Goal: Book appointment/travel/reservation

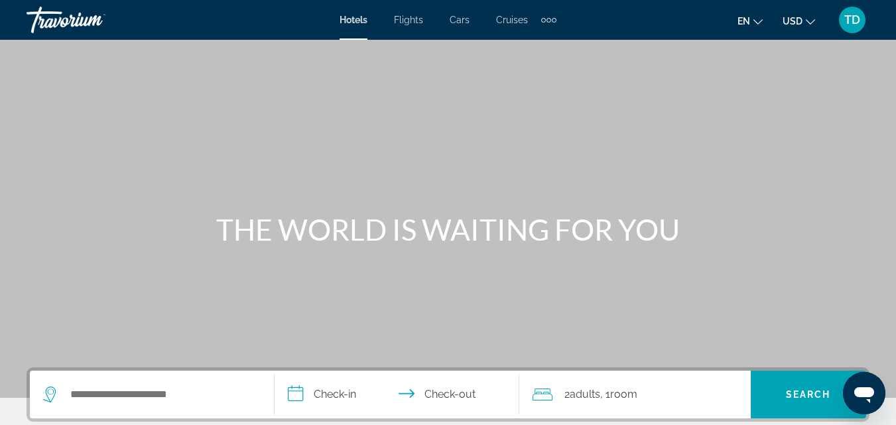
click at [548, 21] on div "Extra navigation items" at bounding box center [548, 20] width 5 height 5
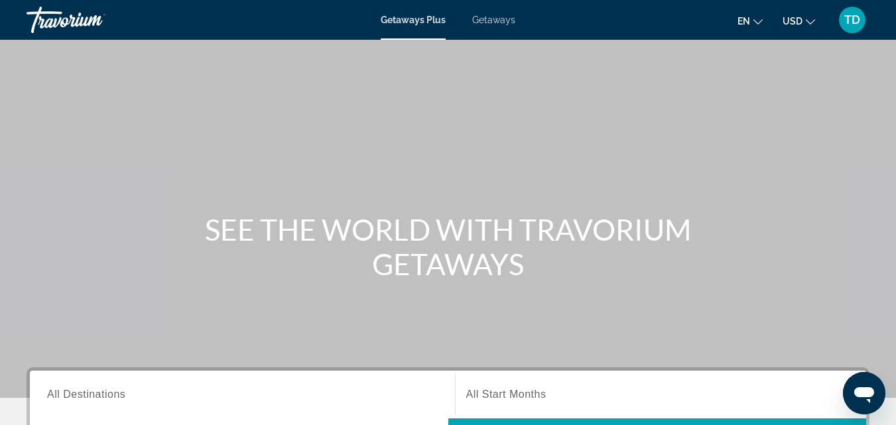
click at [497, 20] on span "Getaways" at bounding box center [493, 20] width 43 height 11
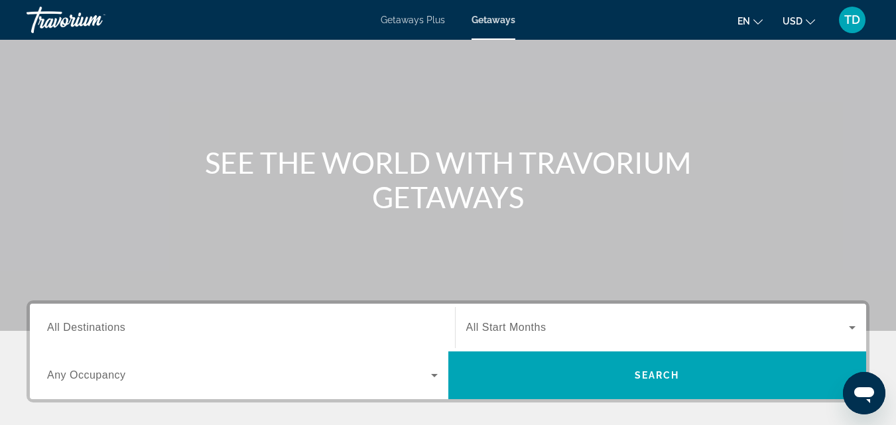
scroll to position [66, 0]
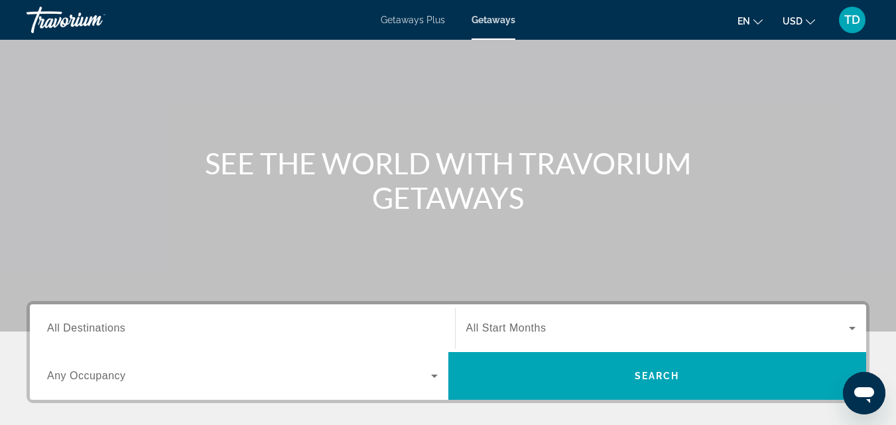
click at [417, 20] on span "Getaways Plus" at bounding box center [413, 20] width 64 height 11
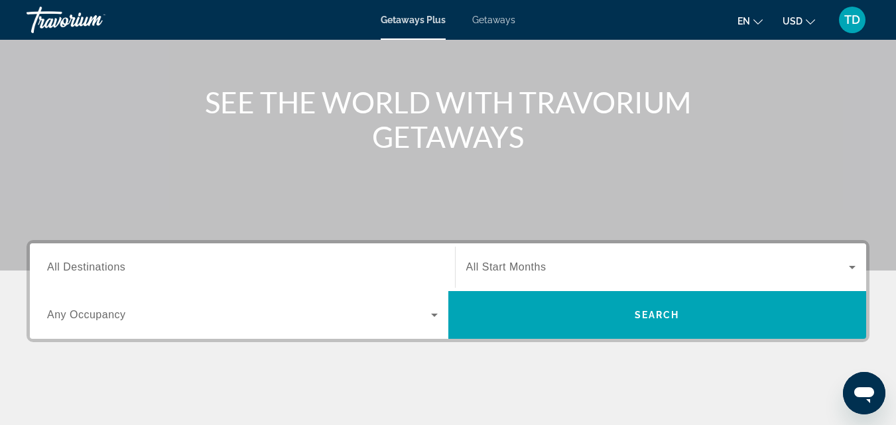
scroll to position [133, 0]
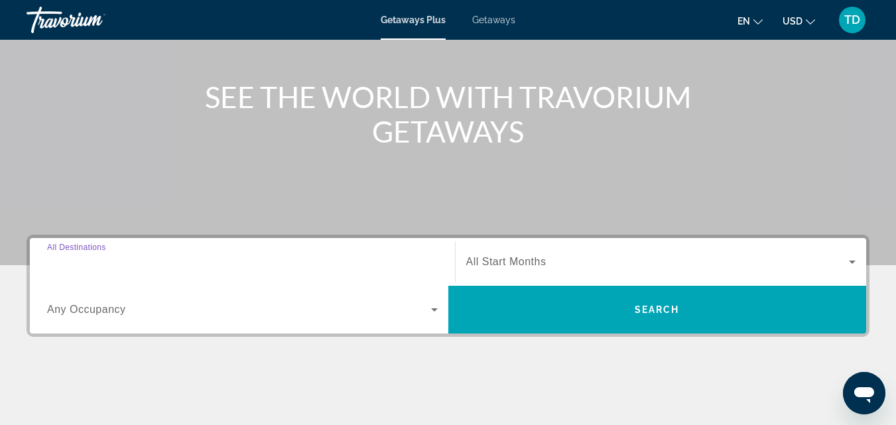
click at [141, 259] on input "Destination All Destinations" at bounding box center [242, 263] width 391 height 16
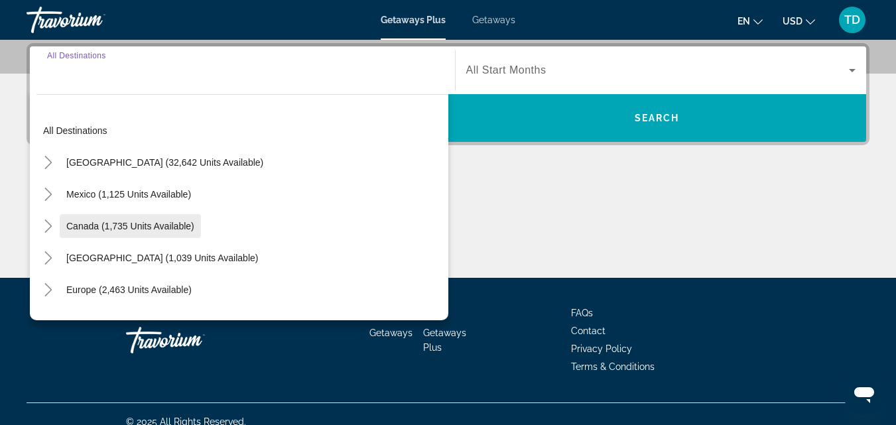
scroll to position [66, 0]
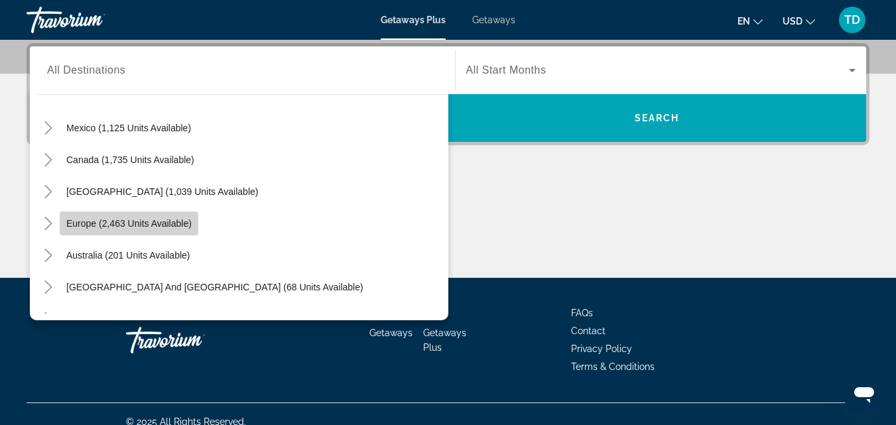
click at [143, 224] on span "Europe (2,463 units available)" at bounding box center [128, 223] width 125 height 11
type input "**********"
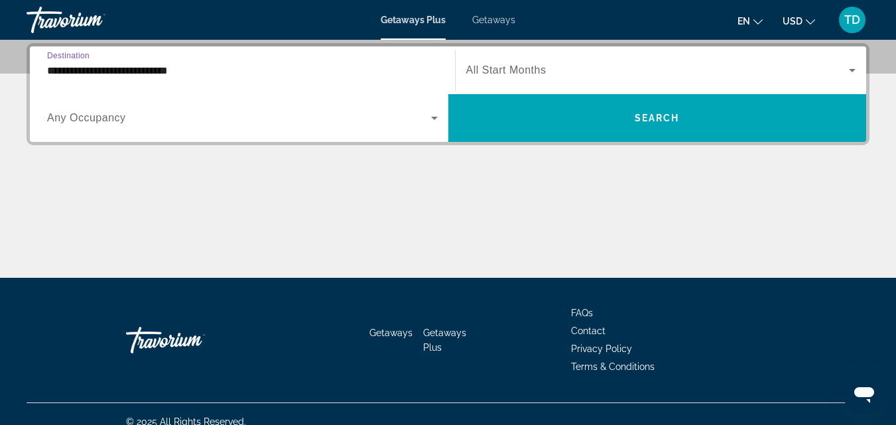
click at [411, 119] on span "Search widget" at bounding box center [239, 118] width 384 height 16
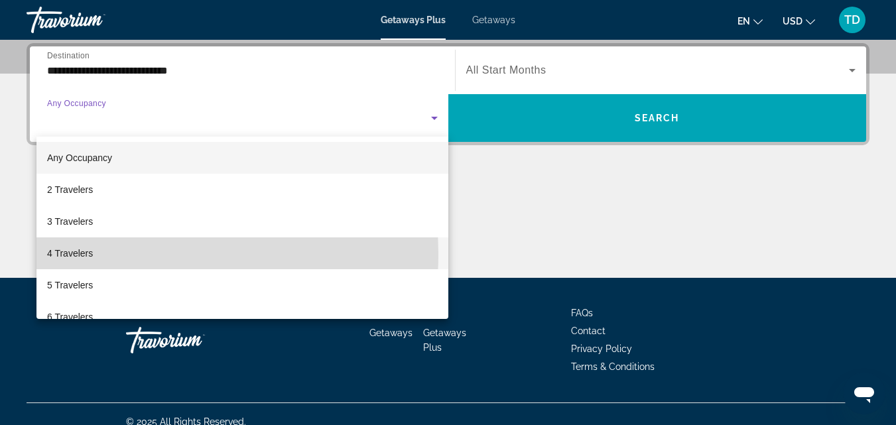
click at [119, 254] on mat-option "4 Travelers" at bounding box center [242, 253] width 412 height 32
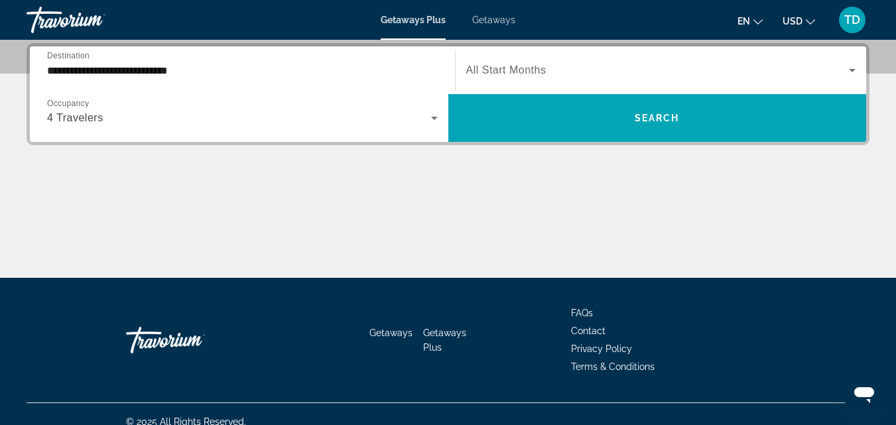
click at [558, 72] on span "Search widget" at bounding box center [657, 70] width 383 height 16
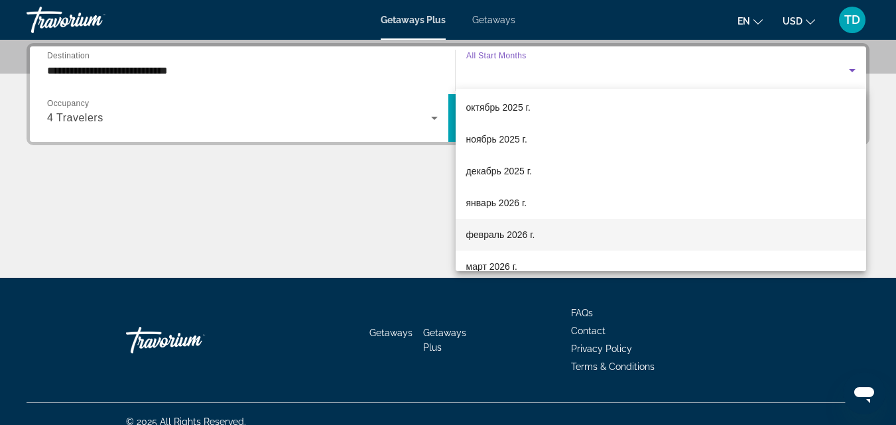
click at [527, 231] on span "февраль 2026 г." at bounding box center [500, 235] width 69 height 16
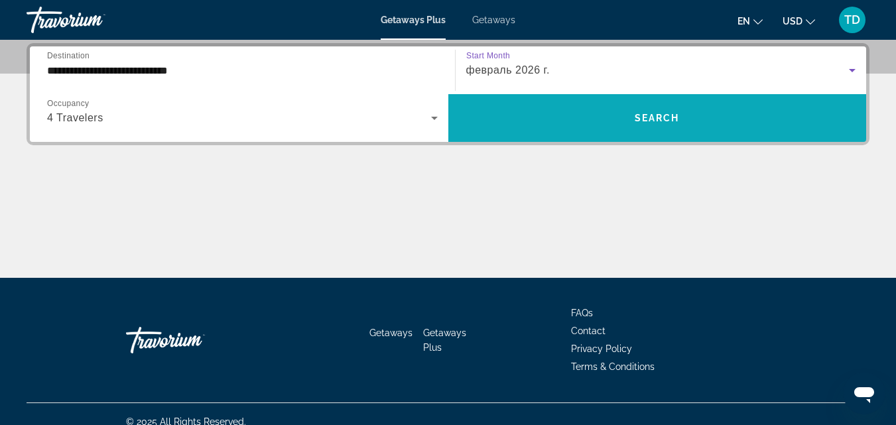
click at [662, 121] on span "Search" at bounding box center [657, 118] width 45 height 11
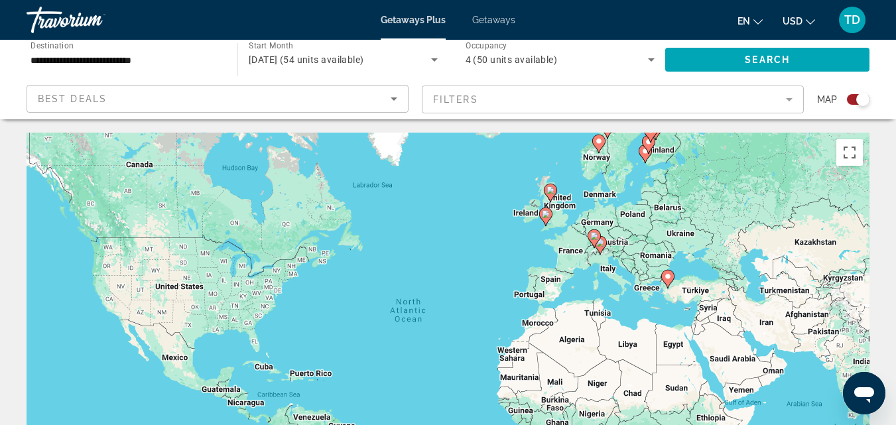
click at [850, 99] on div "Search widget" at bounding box center [858, 99] width 23 height 11
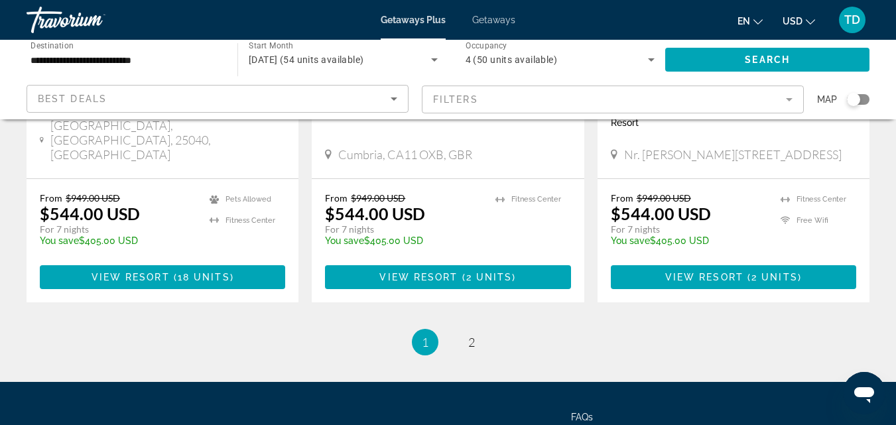
scroll to position [1724, 0]
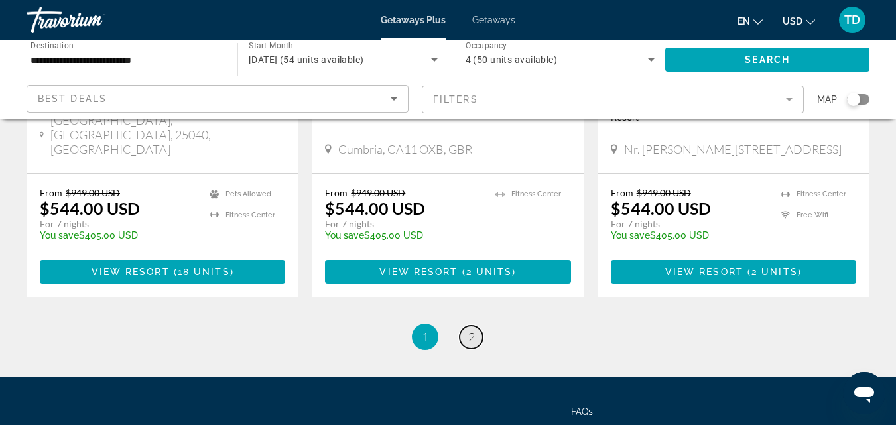
click at [472, 330] on span "2" at bounding box center [471, 337] width 7 height 15
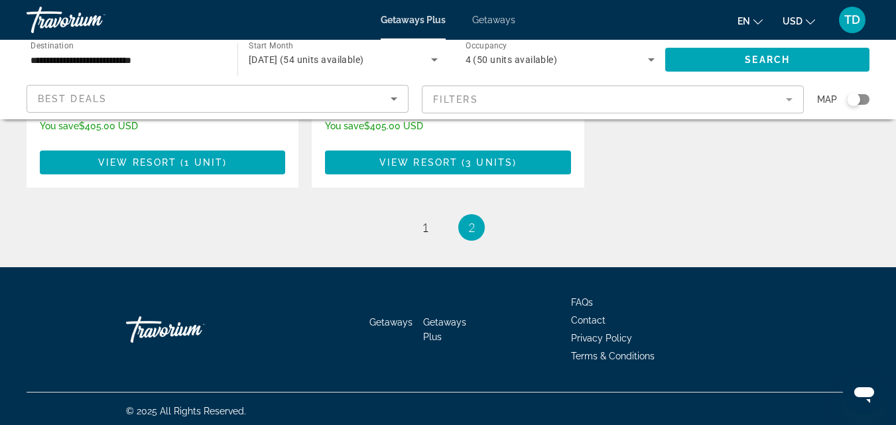
scroll to position [427, 0]
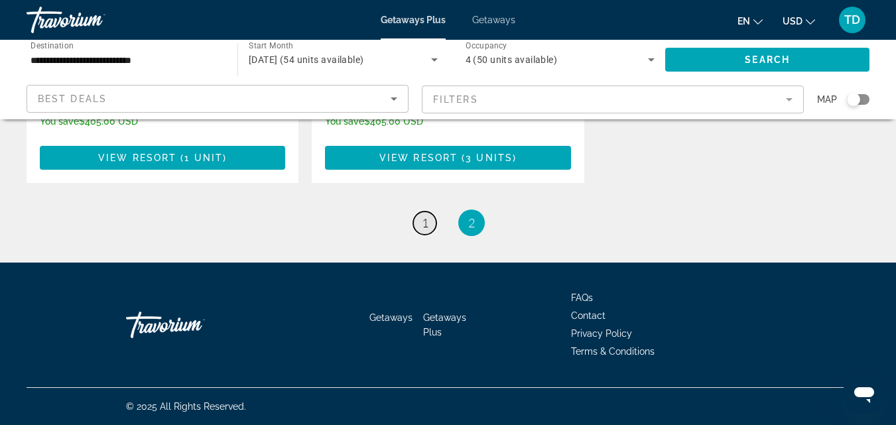
click at [426, 221] on span "1" at bounding box center [425, 223] width 7 height 15
